Goal: Task Accomplishment & Management: Manage account settings

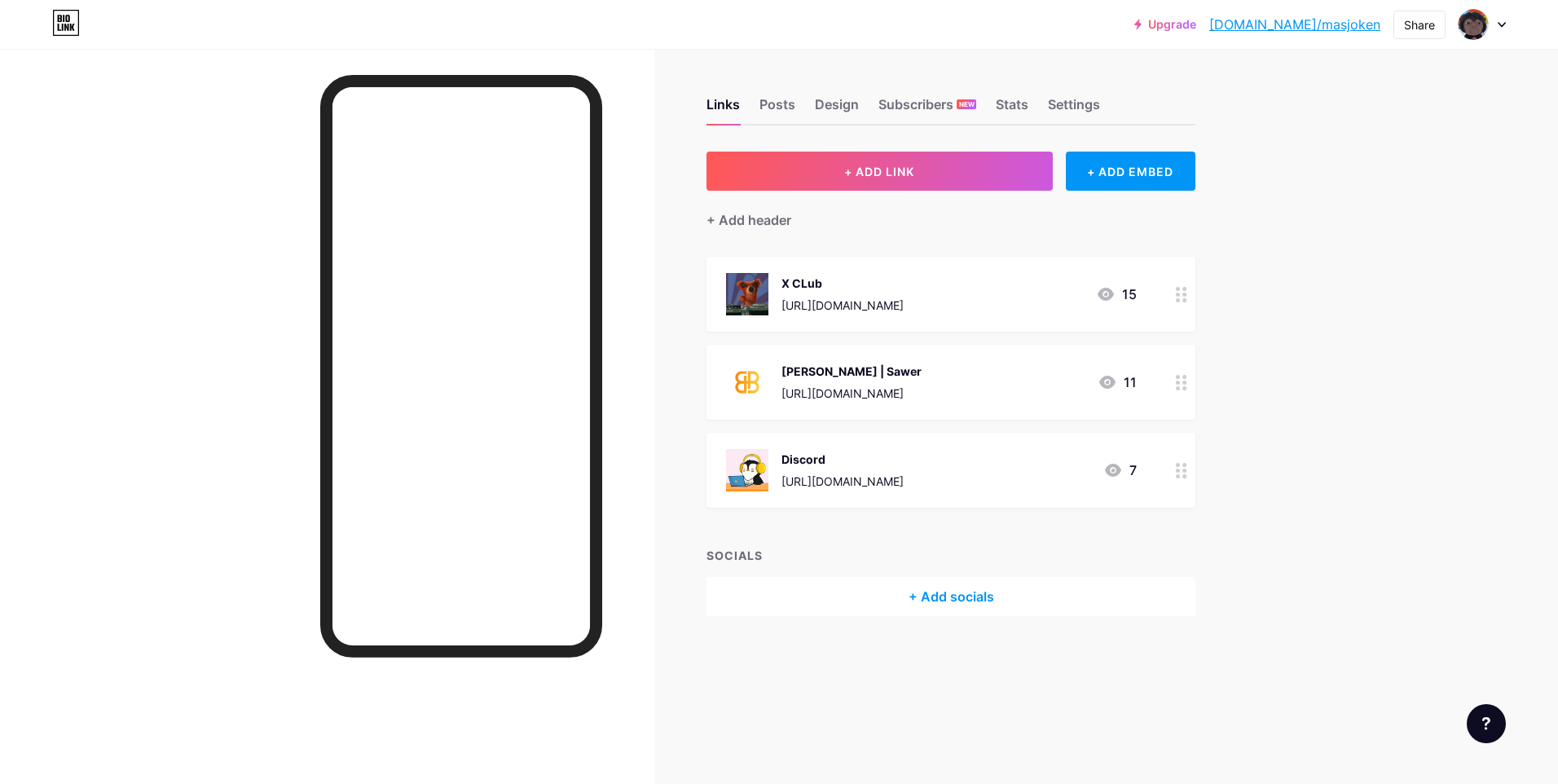
click at [1465, 179] on div "Upgrade [DOMAIN_NAME]/masjok... [DOMAIN_NAME]/masjoken Share Switch accounts Ma…" at bounding box center [779, 392] width 1558 height 784
click at [940, 587] on div "+ Add socials" at bounding box center [951, 596] width 489 height 39
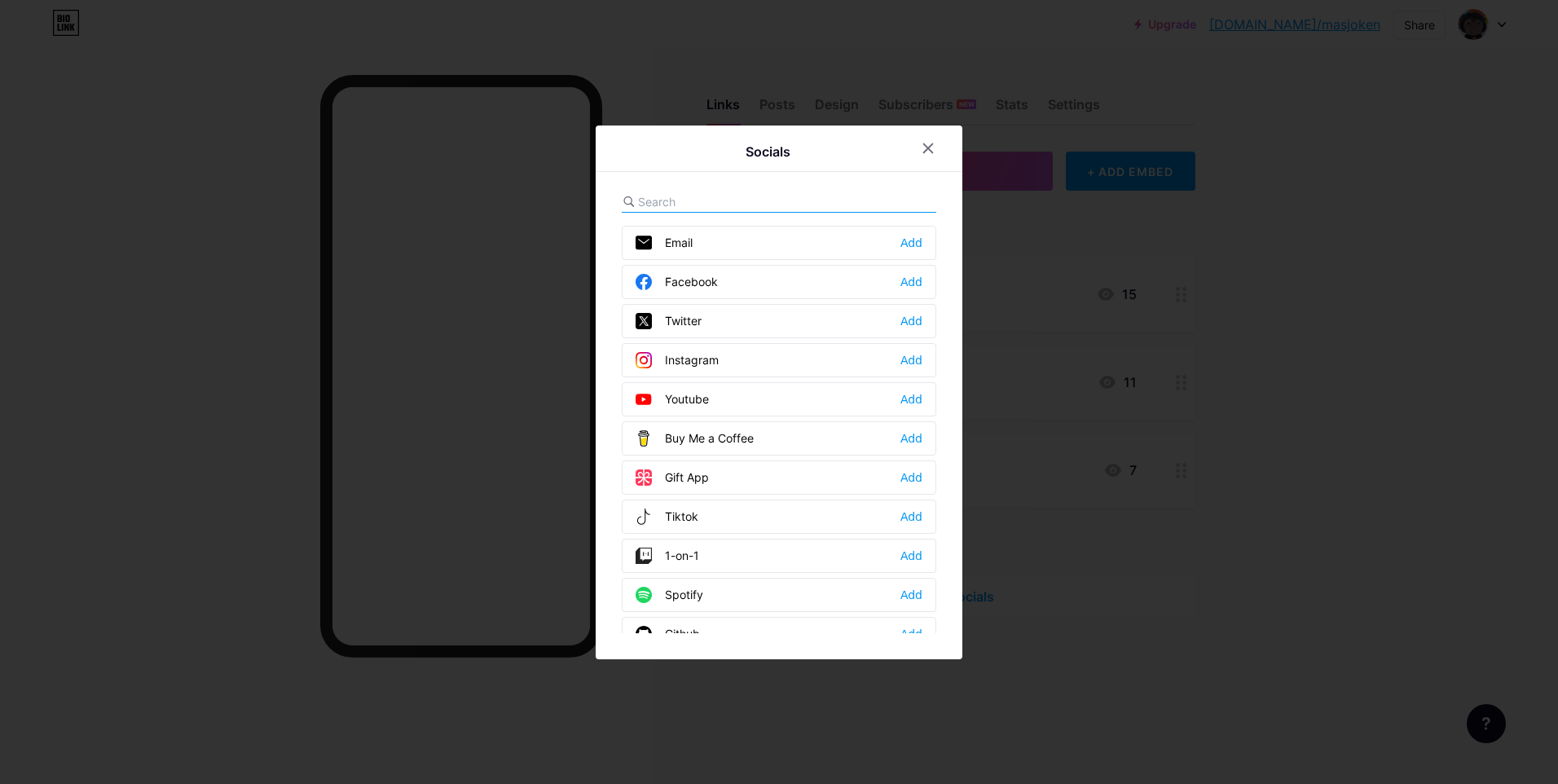
click at [703, 189] on div "Socials Email Add Facebook Add Twitter Add Instagram Add Youtube Add Buy Me a C…" at bounding box center [779, 392] width 366 height 534
click at [698, 195] on input "text" at bounding box center [727, 201] width 180 height 17
type input "s"
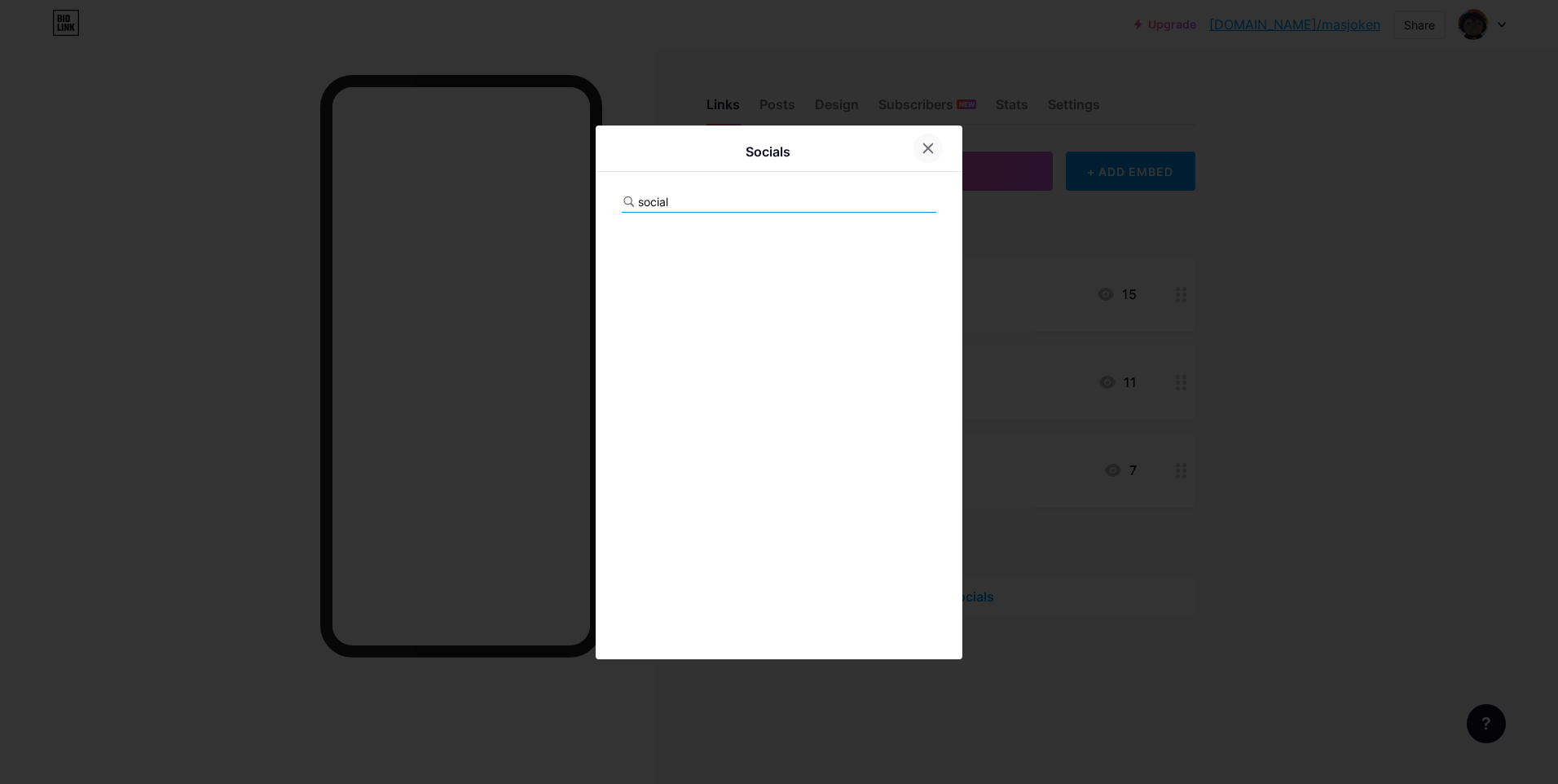
type input "social"
click at [922, 145] on icon at bounding box center [928, 148] width 13 height 13
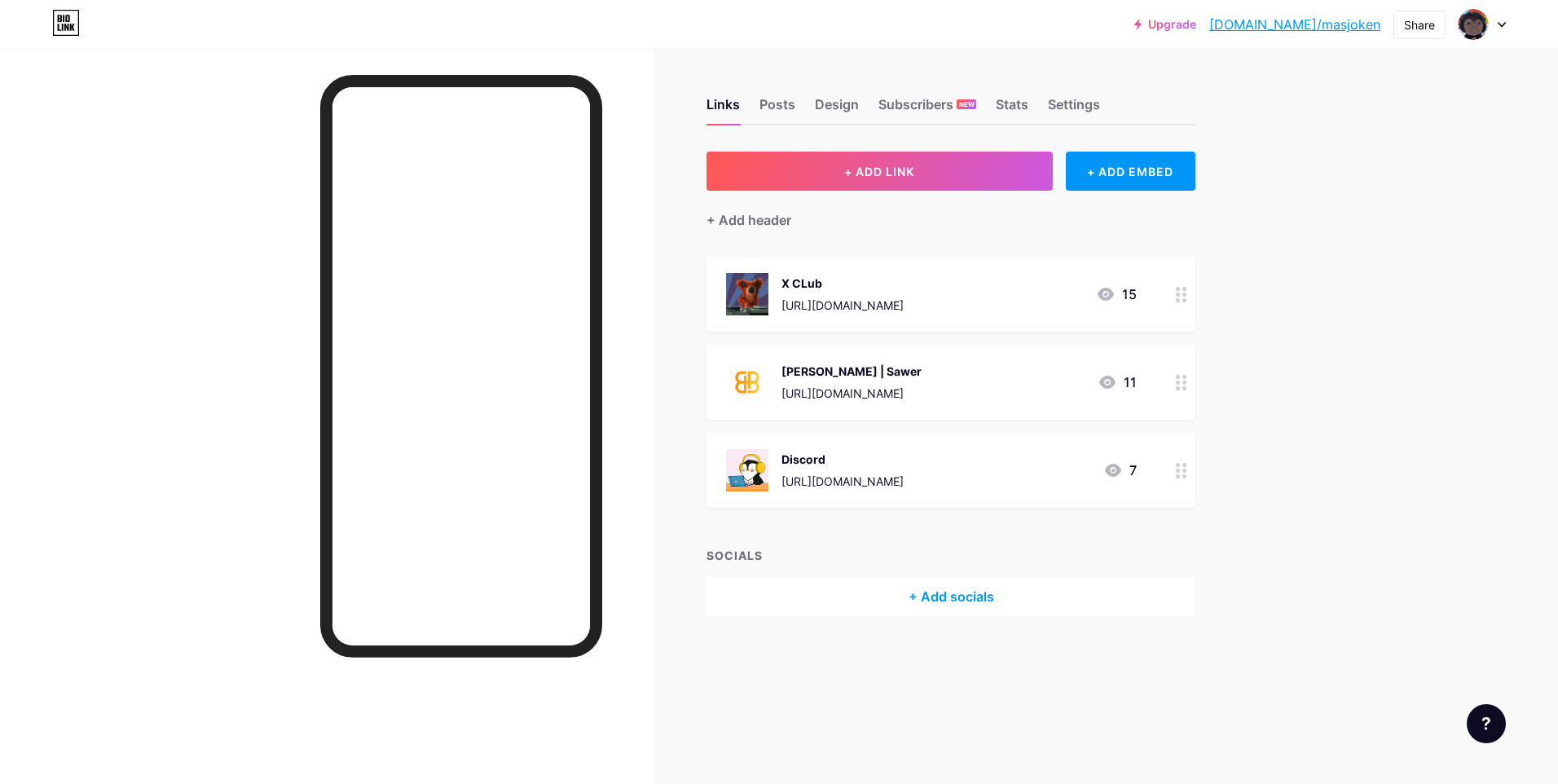
click at [930, 604] on div "+ Add socials" at bounding box center [951, 596] width 489 height 39
click at [922, 152] on icon at bounding box center [928, 148] width 13 height 13
click at [973, 171] on button "+ ADD LINK" at bounding box center [879, 171] width 347 height 39
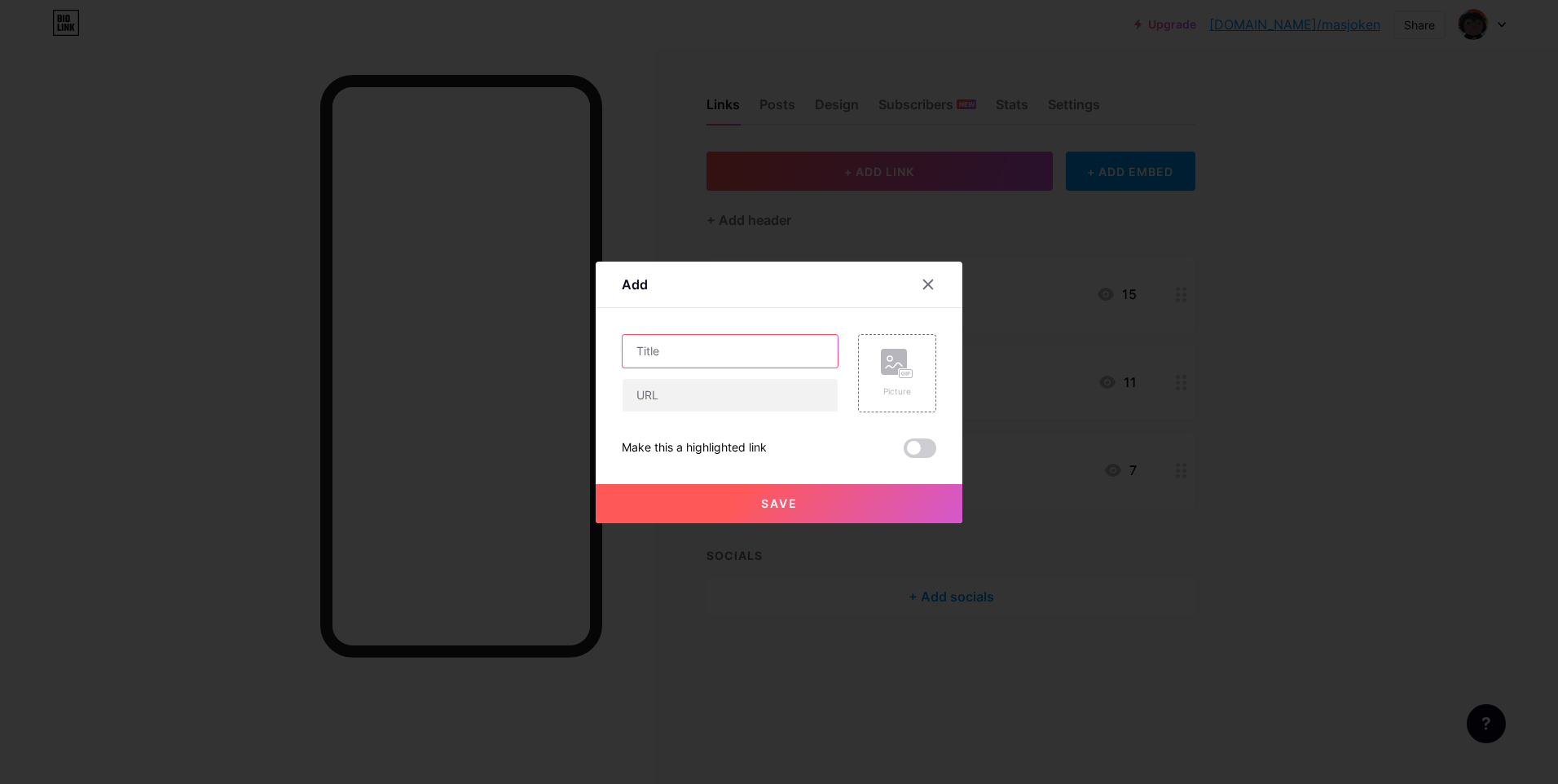
click at [736, 356] on input "text" at bounding box center [730, 351] width 215 height 33
type input "Sawer - Socialbuzz"
click at [694, 395] on input "text" at bounding box center [730, 395] width 215 height 33
paste input "[URL][DOMAIN_NAME]"
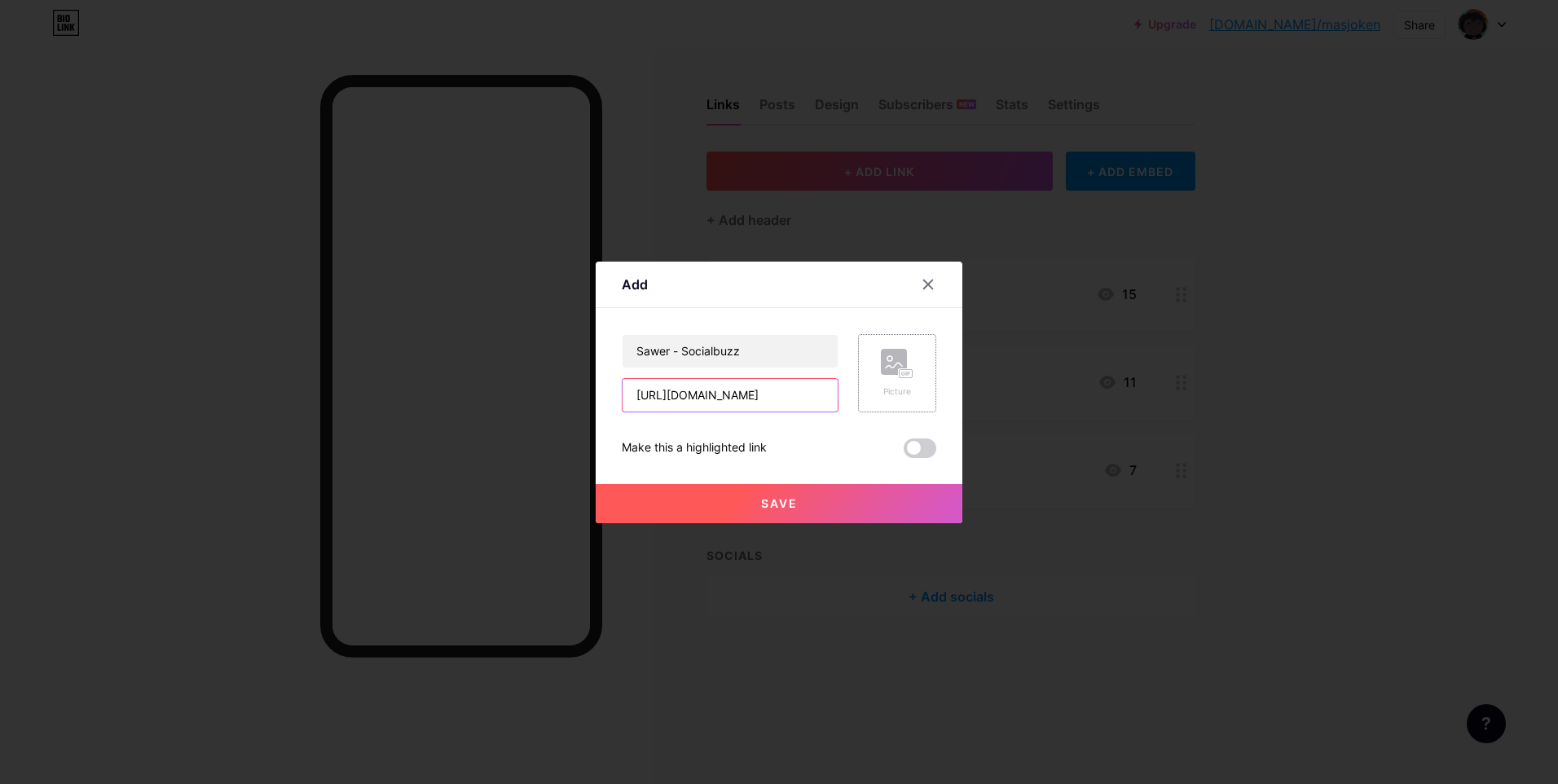
type input "[URL][DOMAIN_NAME]"
click at [907, 373] on icon at bounding box center [907, 373] width 1 height 5
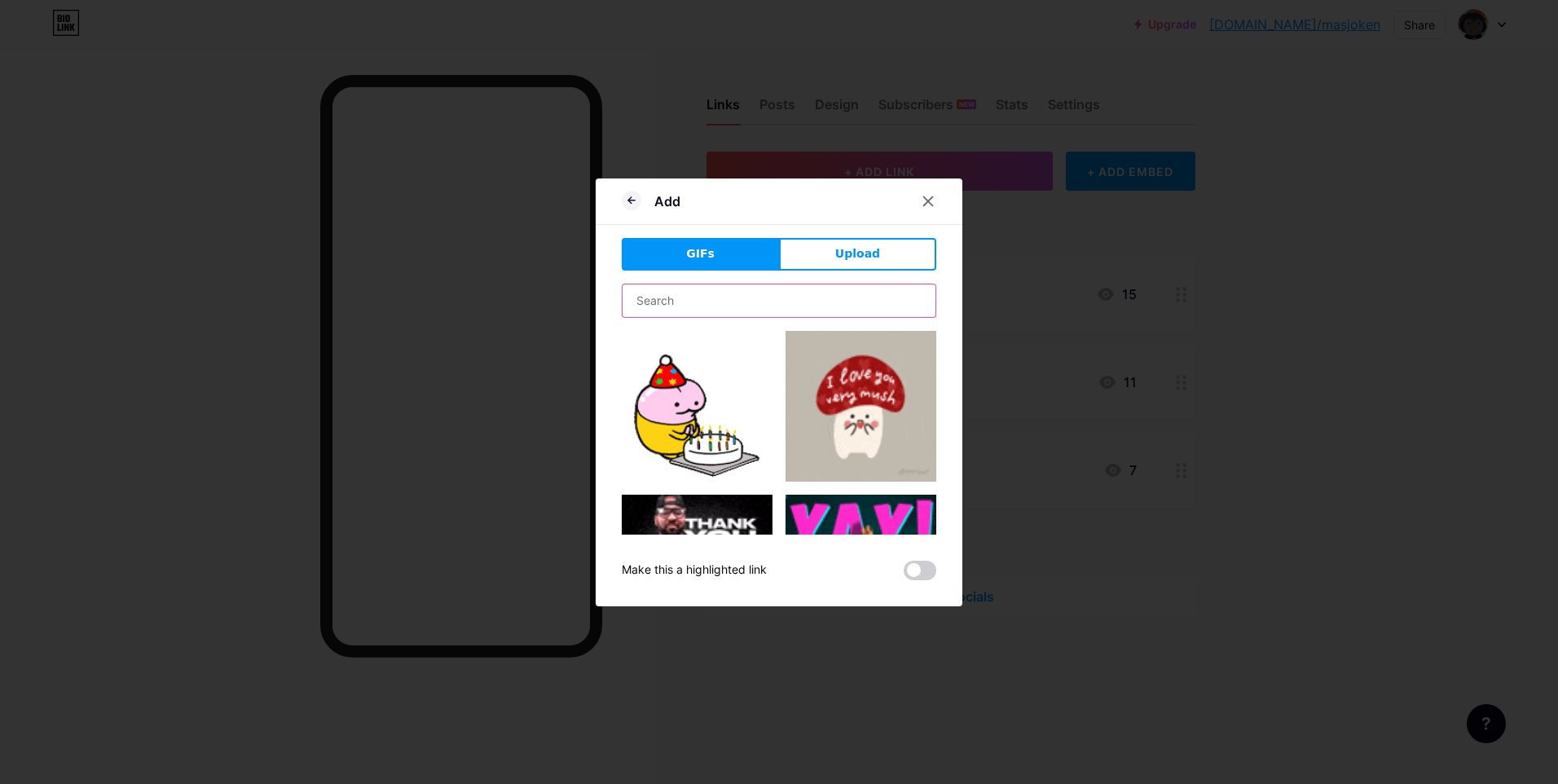
click at [793, 289] on input "text" at bounding box center [779, 300] width 313 height 33
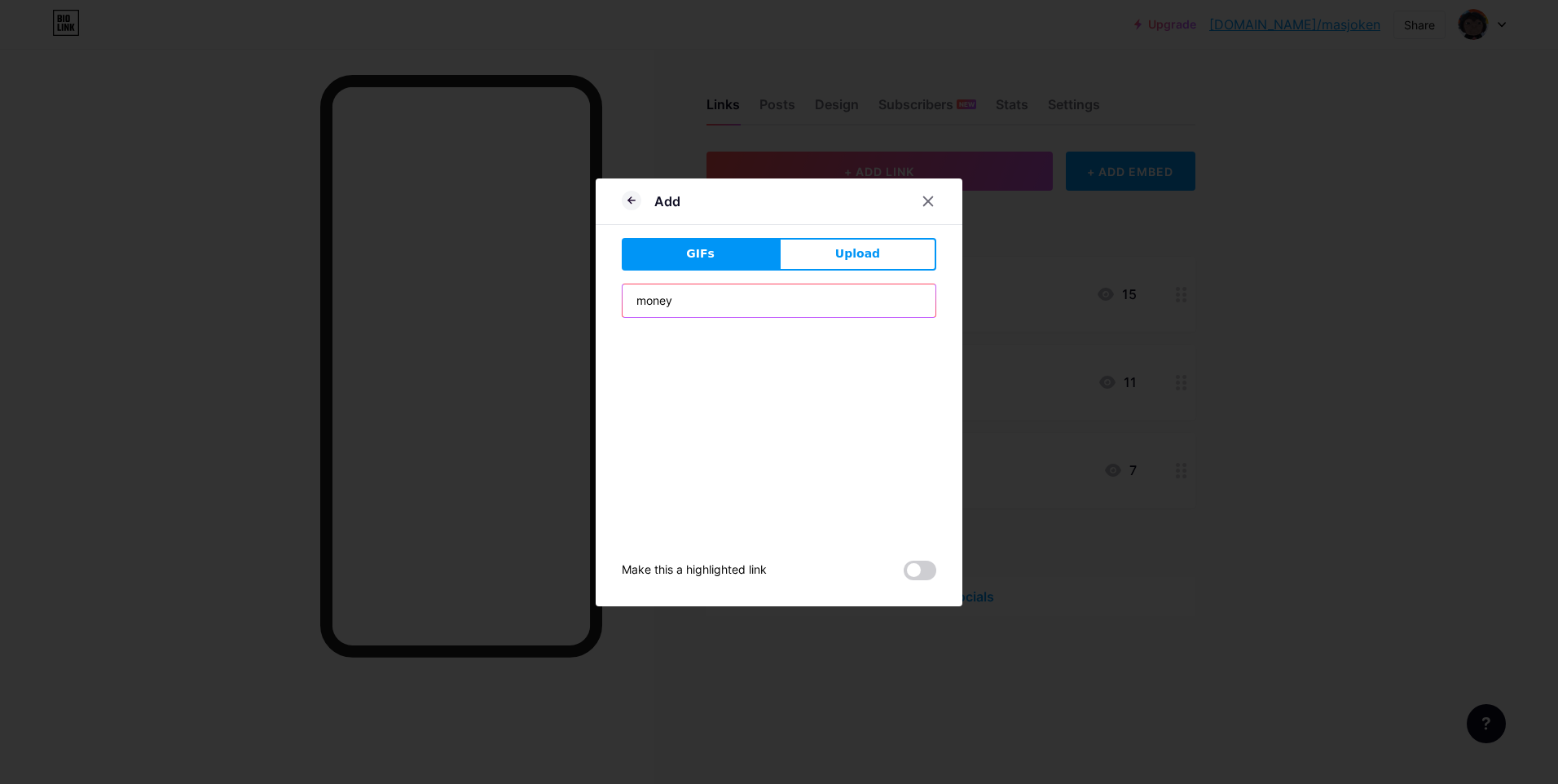
type input "money"
drag, startPoint x: 651, startPoint y: 305, endPoint x: 618, endPoint y: 305, distance: 33.0
click at [622, 305] on input "money" at bounding box center [779, 300] width 313 height 33
type input "money"
click at [862, 251] on span "Upload" at bounding box center [858, 253] width 45 height 17
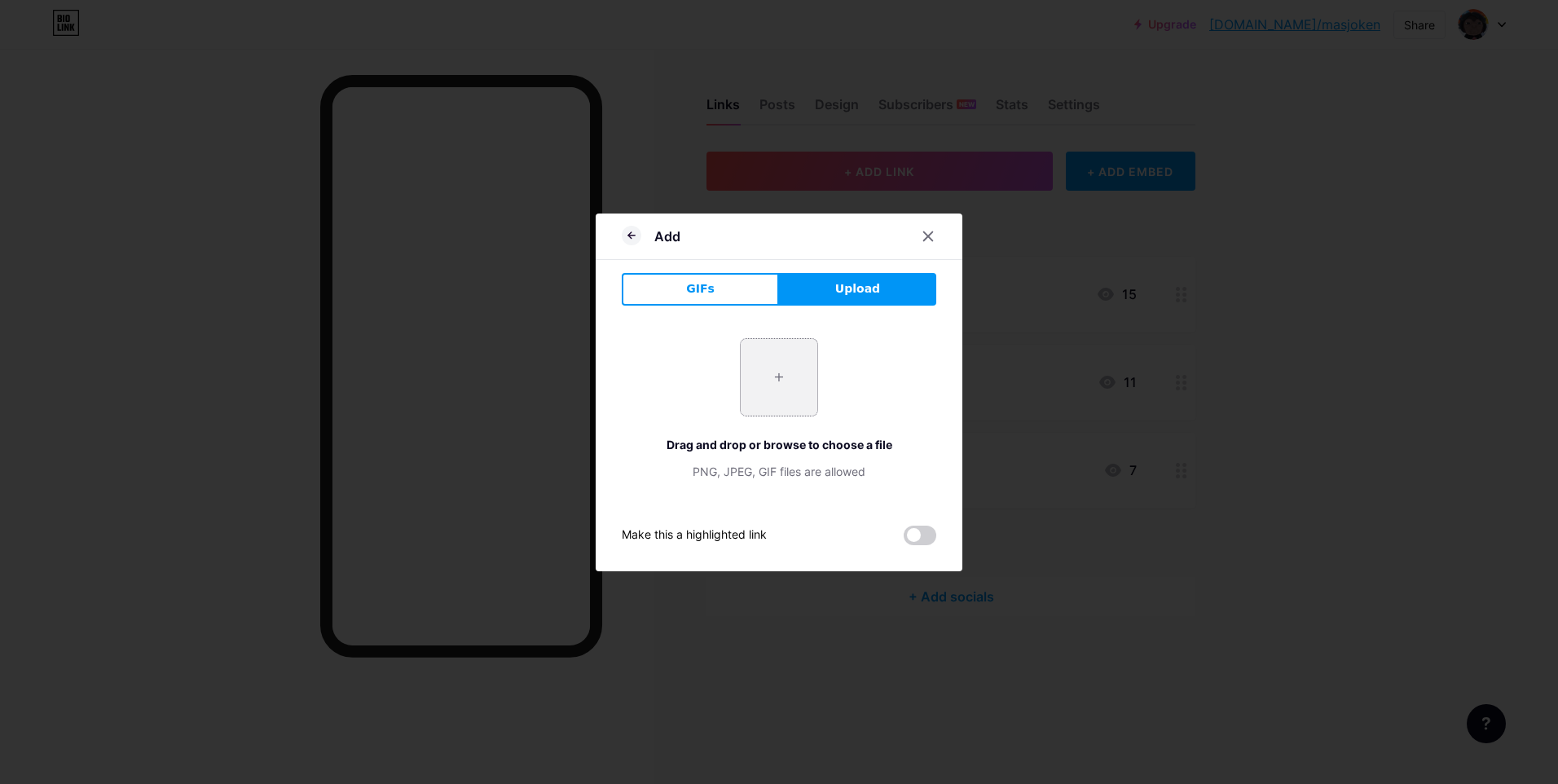
click at [797, 356] on input "file" at bounding box center [779, 377] width 77 height 77
type input "C:\fakepath\sociabuzz_logo_square.png"
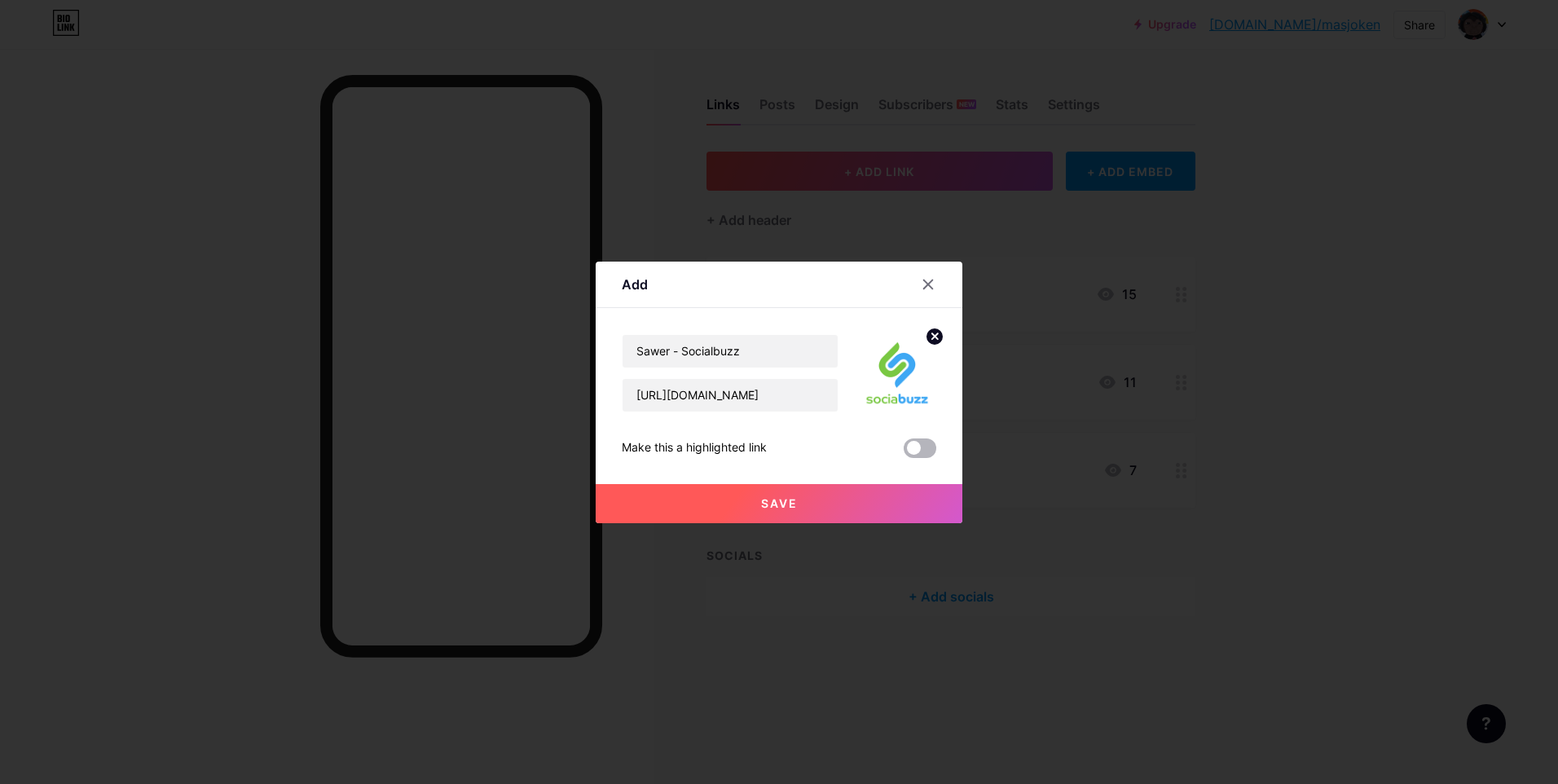
click at [919, 447] on span at bounding box center [920, 449] width 33 height 20
click at [904, 452] on input "checkbox" at bounding box center [904, 452] width 0 height 0
drag, startPoint x: 757, startPoint y: 397, endPoint x: 925, endPoint y: 400, distance: 168.0
click at [925, 393] on div "Sawer - Socialbuzz [URL][DOMAIN_NAME]" at bounding box center [779, 373] width 315 height 78
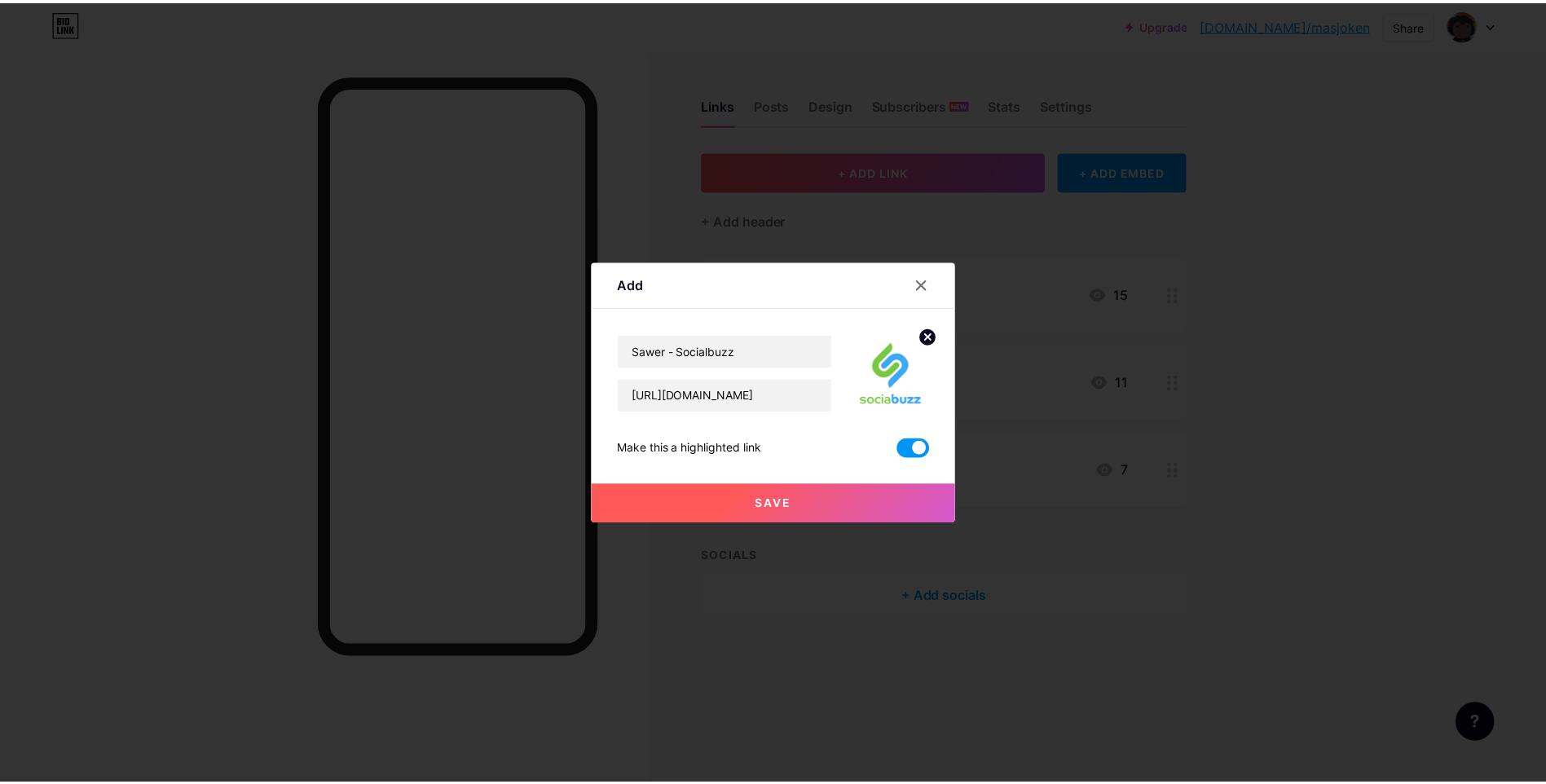
scroll to position [0, 0]
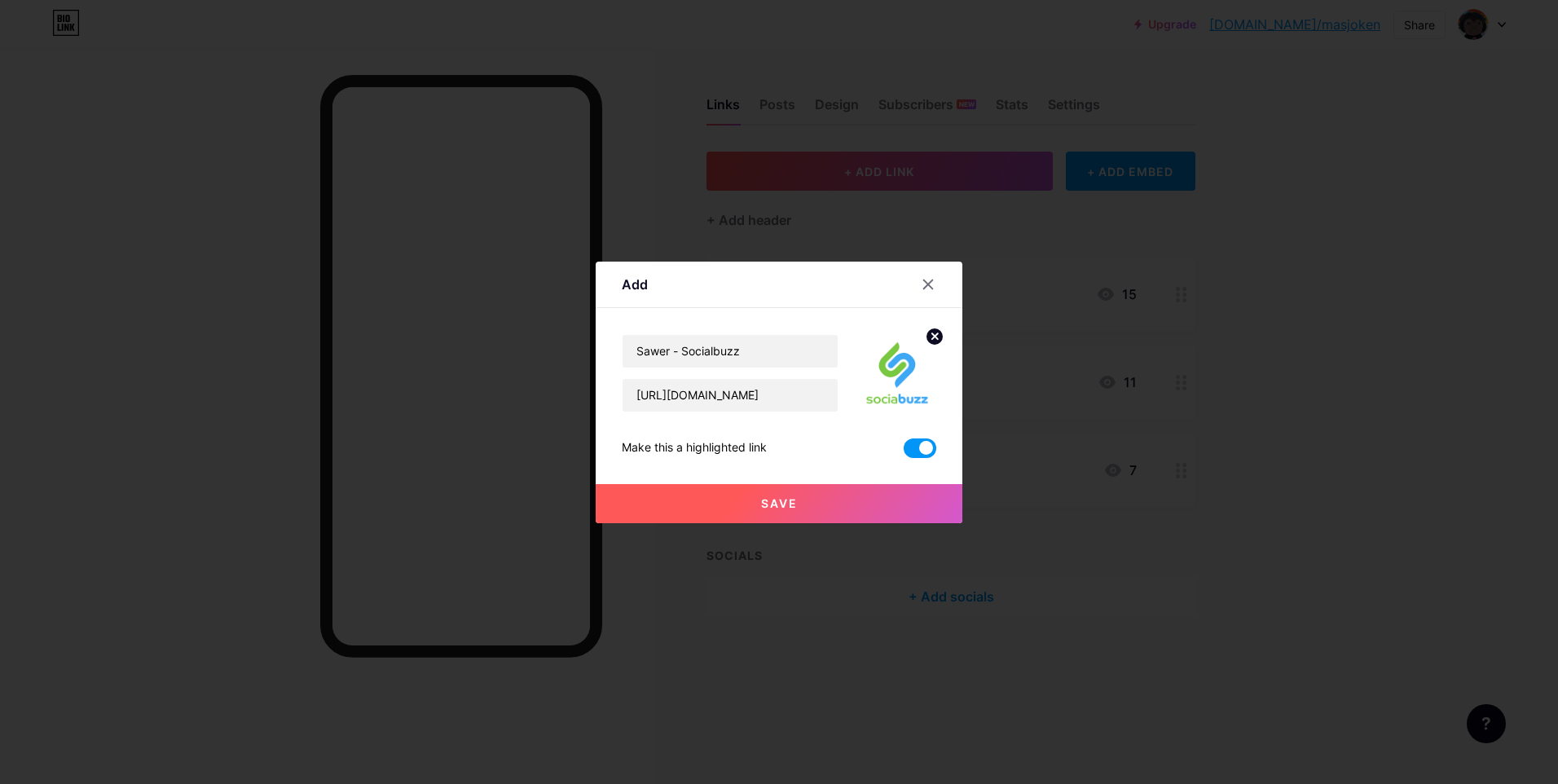
click at [768, 497] on span "Save" at bounding box center [779, 503] width 37 height 14
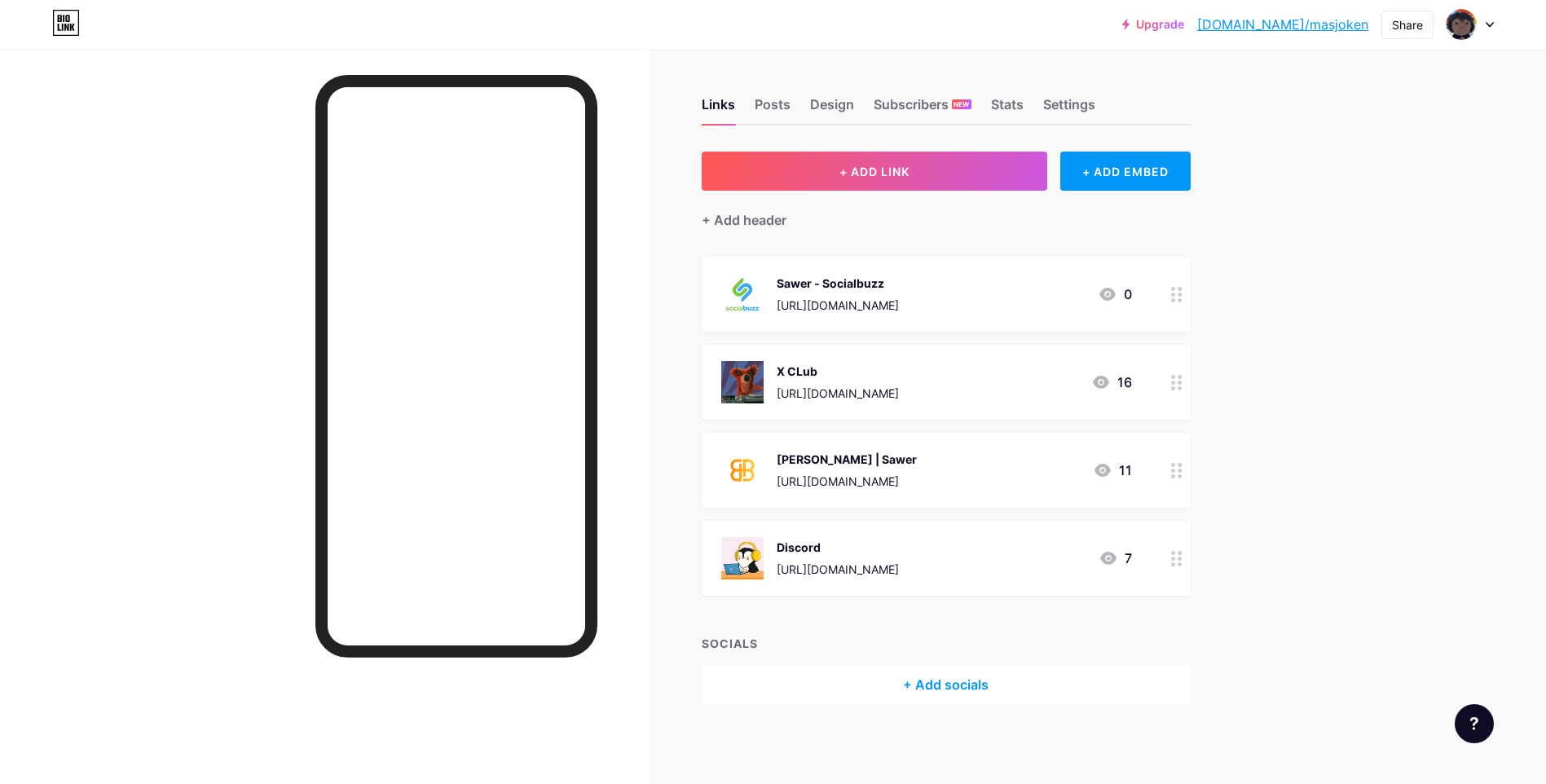
click at [1109, 382] on icon at bounding box center [1101, 383] width 20 height 20
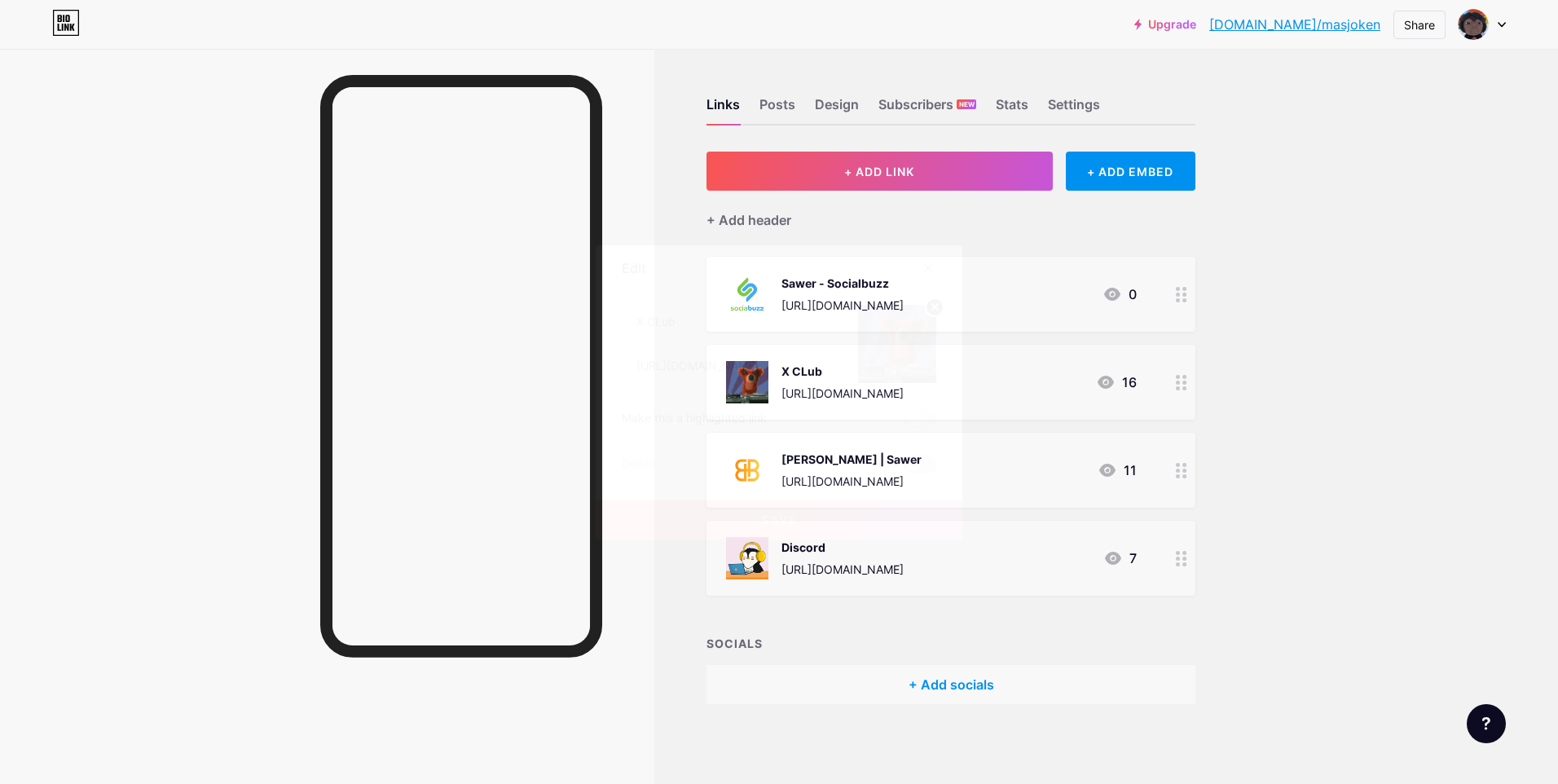
click at [918, 467] on span at bounding box center [920, 465] width 33 height 20
click at [904, 468] on input "checkbox" at bounding box center [904, 468] width 0 height 0
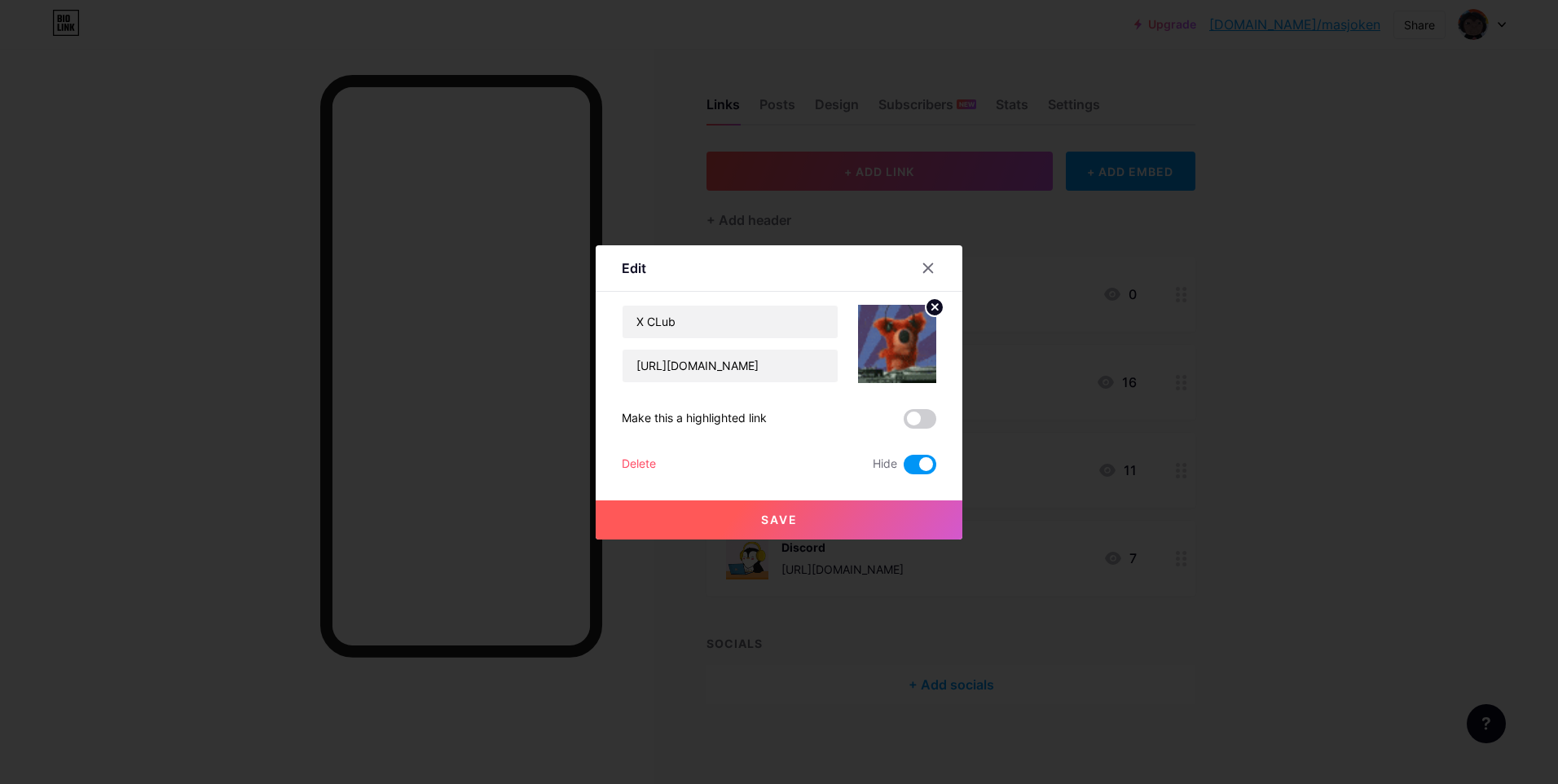
click at [848, 515] on button "Save" at bounding box center [779, 519] width 366 height 39
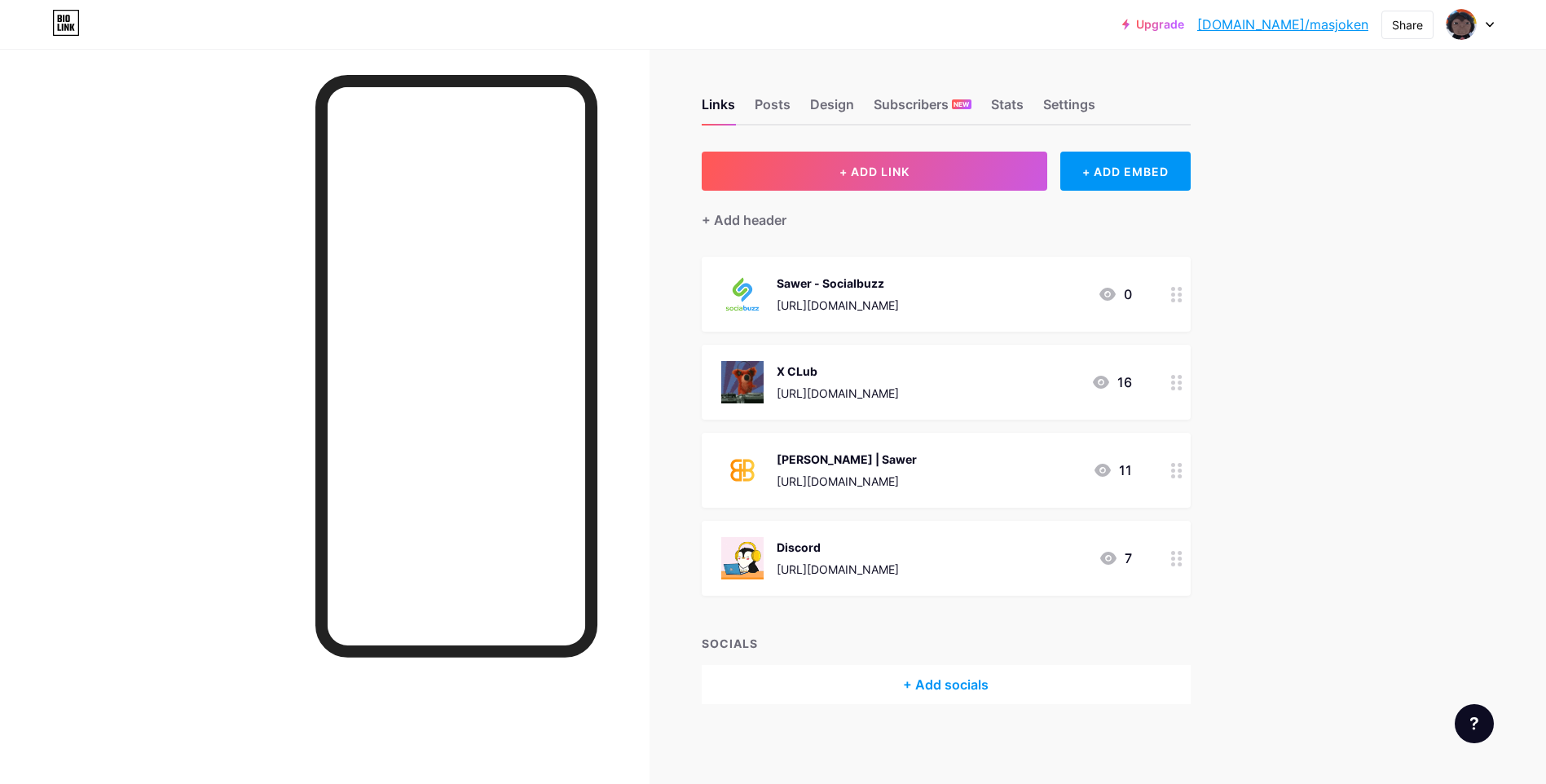
click at [979, 455] on div "[PERSON_NAME] | Sawer [URL][DOMAIN_NAME] 11" at bounding box center [926, 469] width 411 height 43
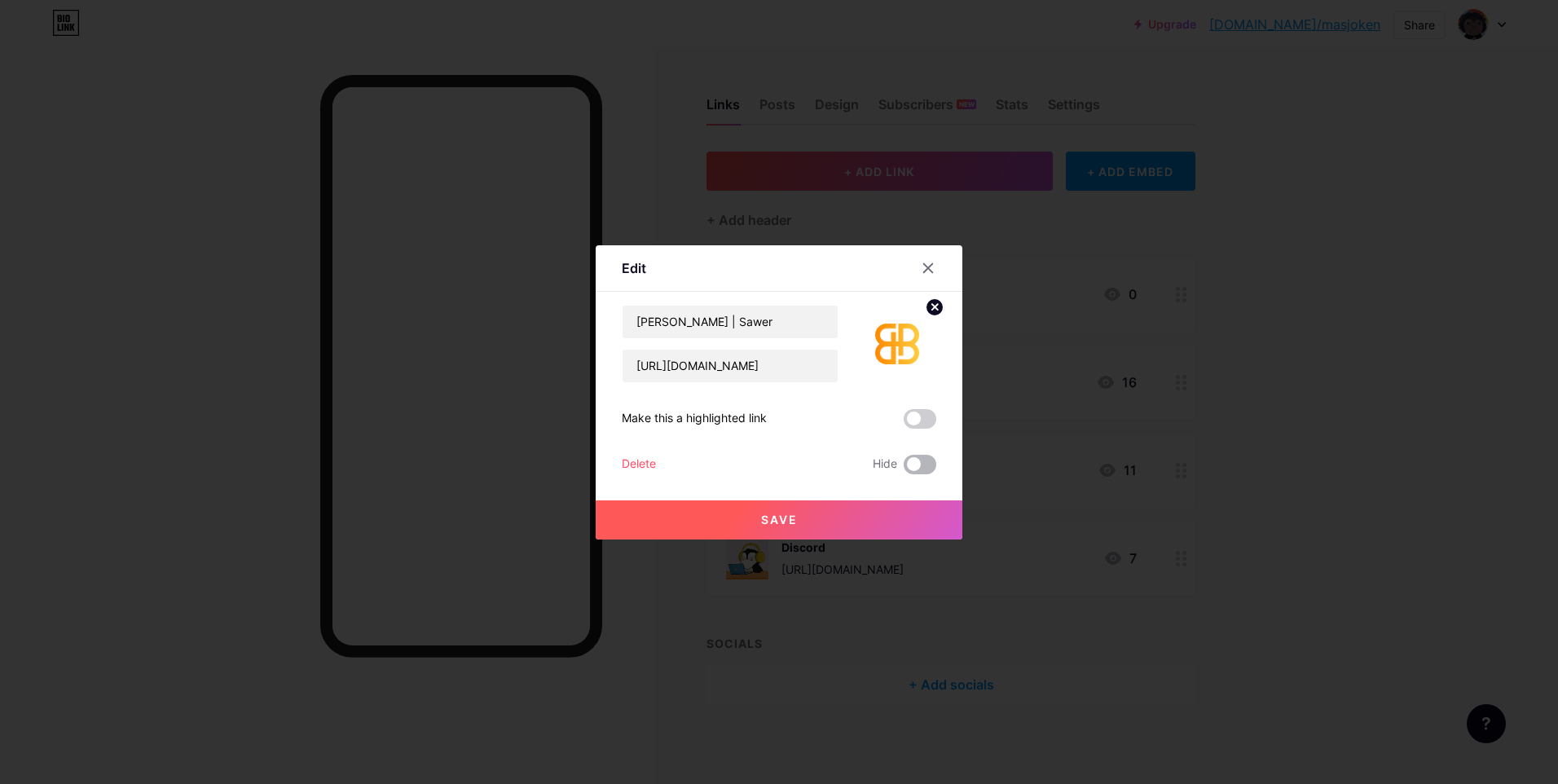
click at [925, 466] on span at bounding box center [920, 465] width 33 height 20
click at [904, 468] on input "checkbox" at bounding box center [904, 468] width 0 height 0
click at [879, 508] on button "Save" at bounding box center [779, 519] width 366 height 39
